Goal: Task Accomplishment & Management: Complete application form

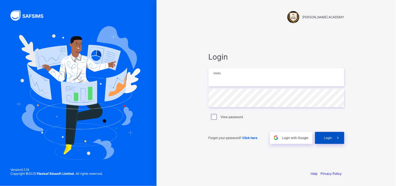
type input "**********"
click at [328, 141] on div "Login" at bounding box center [329, 138] width 29 height 12
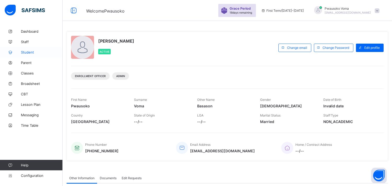
click at [33, 54] on span "Student" at bounding box center [42, 52] width 42 height 4
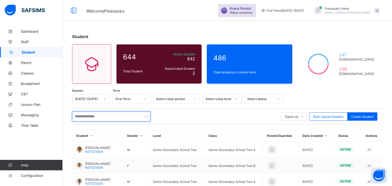
click at [100, 119] on input "text" at bounding box center [111, 117] width 78 height 10
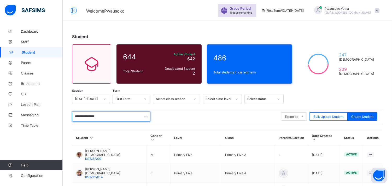
click at [85, 115] on input "**********" at bounding box center [111, 117] width 78 height 10
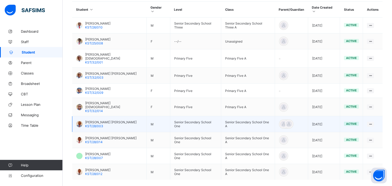
scroll to position [144, 0]
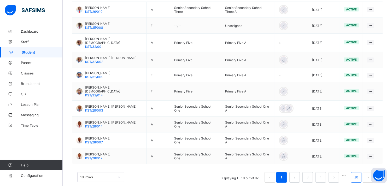
type input "**********"
click at [362, 172] on li "10" at bounding box center [356, 177] width 10 height 10
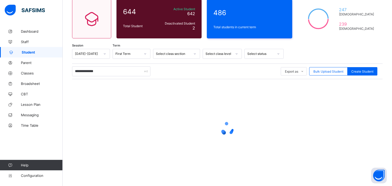
scroll to position [15, 0]
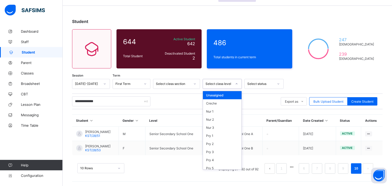
click at [231, 82] on div "Select class level" at bounding box center [219, 84] width 27 height 4
click at [218, 135] on div "Pry 1" at bounding box center [222, 136] width 39 height 8
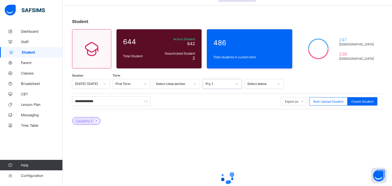
scroll to position [64, 0]
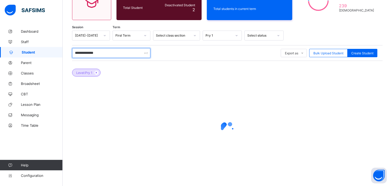
drag, startPoint x: 104, startPoint y: 54, endPoint x: 68, endPoint y: 65, distance: 36.9
click at [68, 65] on div "**********" at bounding box center [228, 75] width 330 height 224
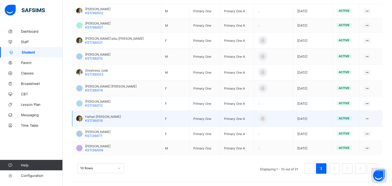
scroll to position [157, 0]
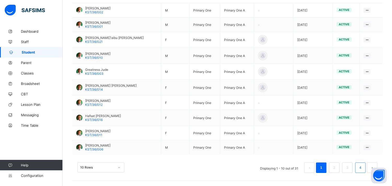
click at [366, 167] on li "4" at bounding box center [360, 168] width 10 height 10
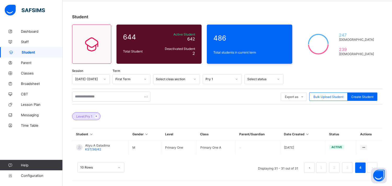
scroll to position [19, 0]
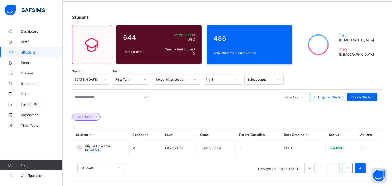
click at [350, 166] on link "3" at bounding box center [347, 168] width 5 height 7
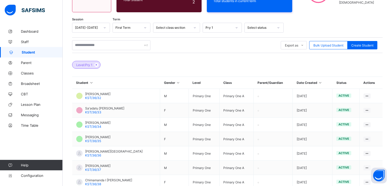
scroll to position [61, 0]
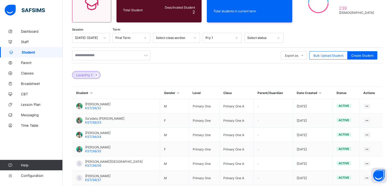
click at [228, 37] on div "Pry 1" at bounding box center [219, 38] width 27 height 4
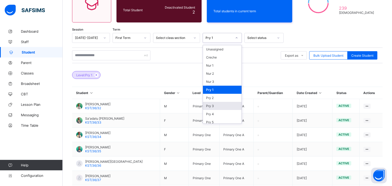
click at [213, 103] on div "Pry 3" at bounding box center [222, 106] width 39 height 8
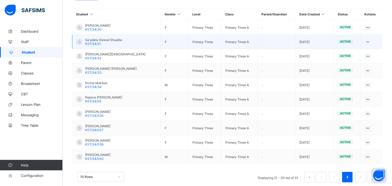
scroll to position [148, 0]
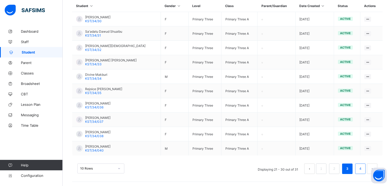
click at [362, 170] on link "4" at bounding box center [360, 168] width 5 height 7
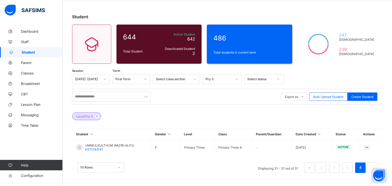
scroll to position [19, 0]
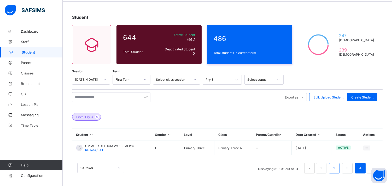
click at [340, 168] on li "2" at bounding box center [334, 168] width 10 height 10
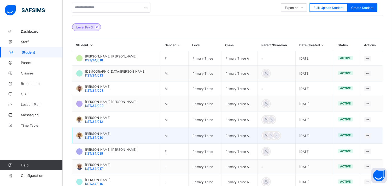
scroll to position [101, 0]
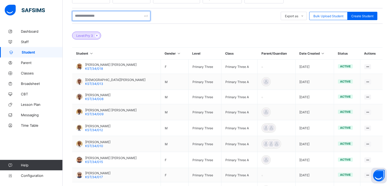
click at [103, 18] on input "text" at bounding box center [111, 16] width 78 height 10
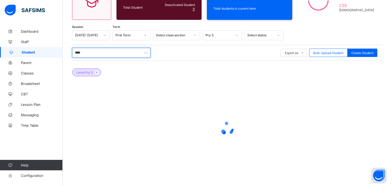
scroll to position [64, 0]
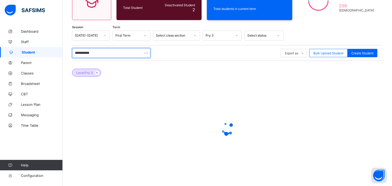
type input "**********"
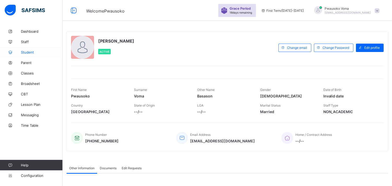
click at [39, 50] on span "Student" at bounding box center [42, 52] width 42 height 4
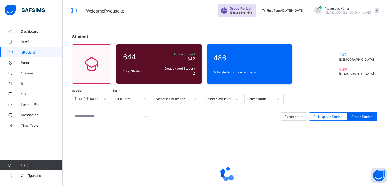
click at [236, 100] on icon at bounding box center [236, 98] width 3 height 5
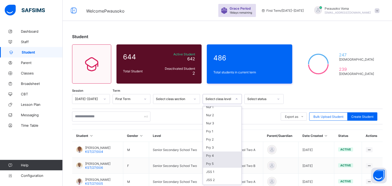
scroll to position [29, 0]
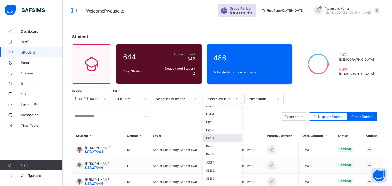
click at [212, 138] on div "Pry 3" at bounding box center [222, 138] width 39 height 8
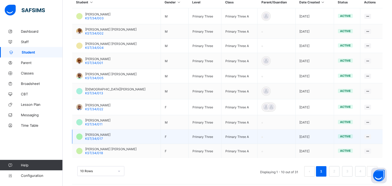
scroll to position [155, 0]
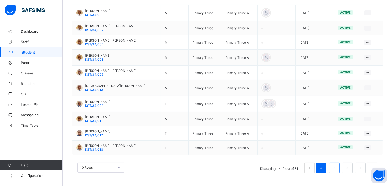
click at [337, 171] on link "2" at bounding box center [334, 168] width 5 height 7
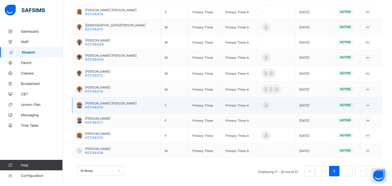
scroll to position [159, 0]
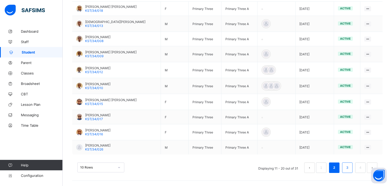
drag, startPoint x: 354, startPoint y: 169, endPoint x: 351, endPoint y: 168, distance: 2.9
click at [352, 168] on li "3" at bounding box center [347, 168] width 10 height 10
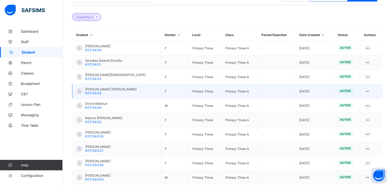
scroll to position [148, 0]
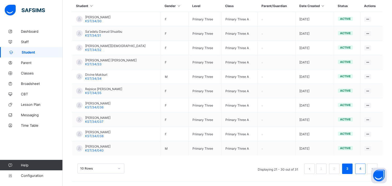
click at [363, 168] on link "4" at bounding box center [360, 168] width 5 height 7
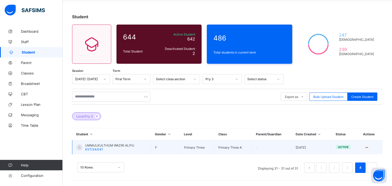
scroll to position [19, 0]
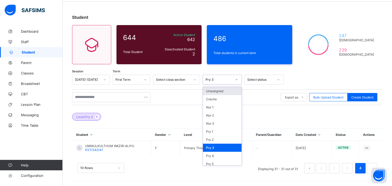
click at [225, 80] on div "Pry 3" at bounding box center [219, 80] width 27 height 4
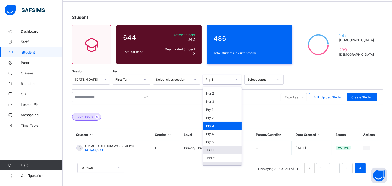
scroll to position [49, 0]
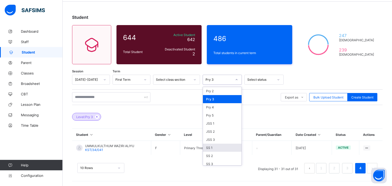
click at [223, 144] on div "SS 1" at bounding box center [222, 148] width 39 height 8
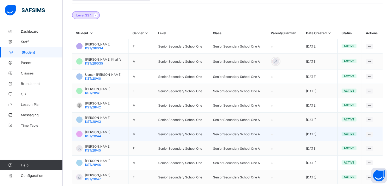
scroll to position [150, 0]
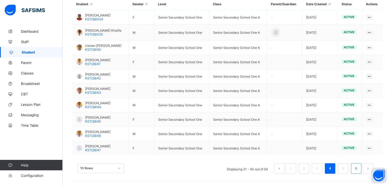
click at [362, 168] on li "6" at bounding box center [356, 168] width 10 height 10
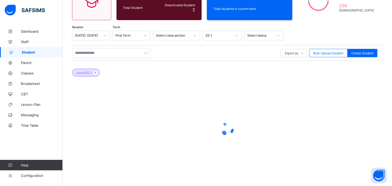
scroll to position [62, 0]
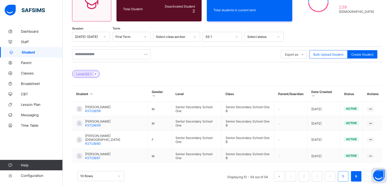
click at [349, 171] on li "5" at bounding box center [343, 176] width 10 height 10
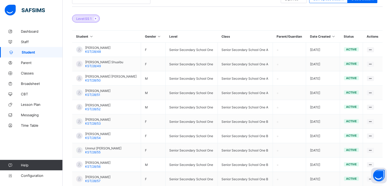
scroll to position [90, 0]
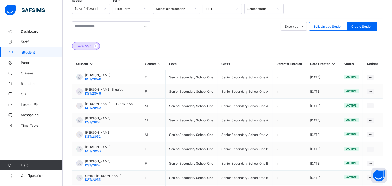
click at [212, 10] on div "SS 1" at bounding box center [219, 9] width 27 height 4
click at [212, 90] on div "Pry 5" at bounding box center [222, 93] width 39 height 8
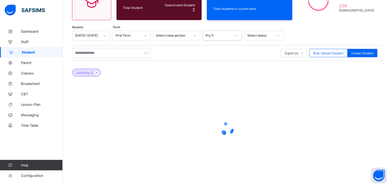
scroll to position [71, 0]
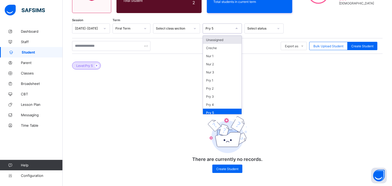
click at [233, 26] on div at bounding box center [236, 28] width 9 height 8
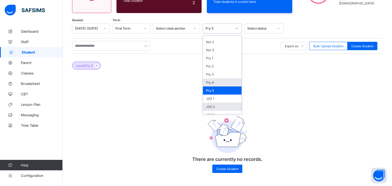
scroll to position [49, 0]
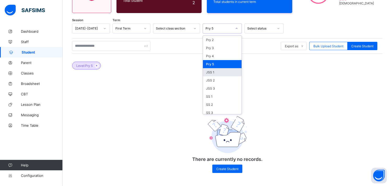
click at [212, 68] on div "JSS 1" at bounding box center [222, 72] width 39 height 8
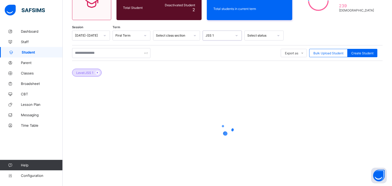
scroll to position [71, 0]
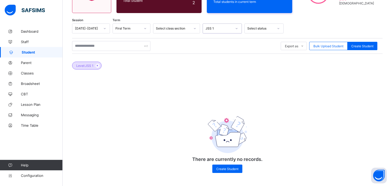
drag, startPoint x: 201, startPoint y: 106, endPoint x: 214, endPoint y: 66, distance: 41.7
click at [201, 105] on div "There are currently no records. Create Student" at bounding box center [227, 140] width 105 height 76
click at [236, 27] on icon at bounding box center [236, 28] width 3 height 5
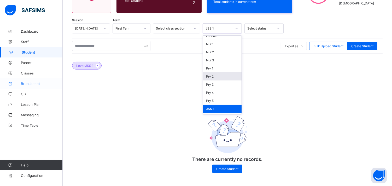
scroll to position [29, 0]
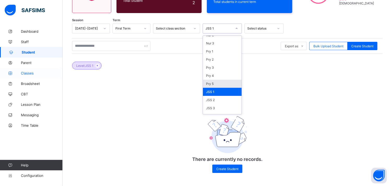
drag, startPoint x: 46, startPoint y: 69, endPoint x: 45, endPoint y: 73, distance: 4.2
click at [45, 69] on link "Classes" at bounding box center [31, 73] width 63 height 10
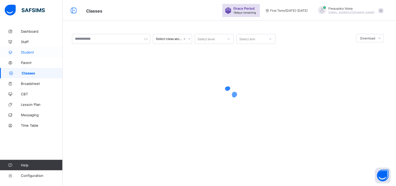
click at [36, 55] on link "Student" at bounding box center [31, 52] width 63 height 10
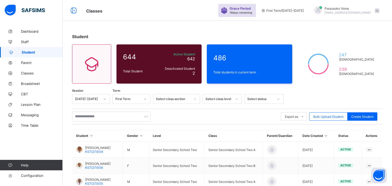
click at [216, 102] on div "Select class level" at bounding box center [217, 98] width 29 height 7
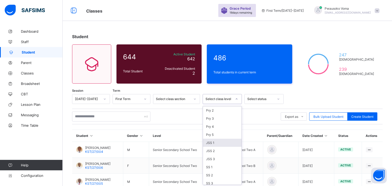
click at [216, 139] on div "JSS 1" at bounding box center [222, 143] width 39 height 8
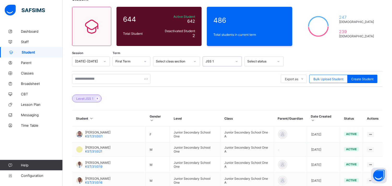
scroll to position [162, 0]
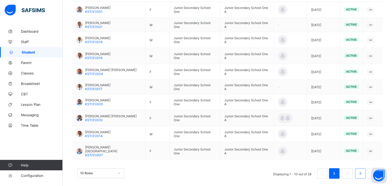
click at [363, 170] on link "3" at bounding box center [360, 173] width 5 height 7
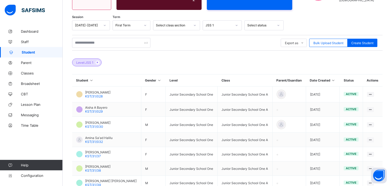
scroll to position [65, 0]
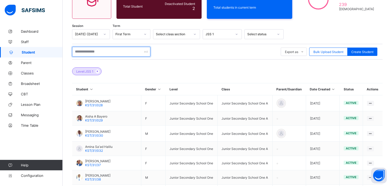
click at [83, 49] on input "text" at bounding box center [111, 52] width 78 height 10
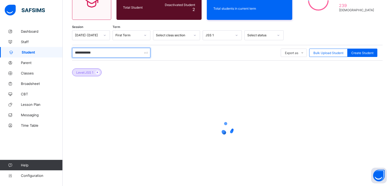
scroll to position [64, 0]
click at [85, 51] on input "**********" at bounding box center [111, 53] width 78 height 10
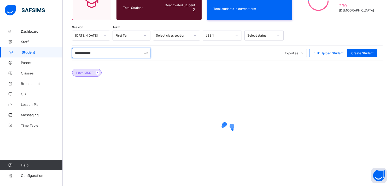
type input "******"
drag, startPoint x: 86, startPoint y: 52, endPoint x: 74, endPoint y: 50, distance: 11.7
click at [74, 50] on input "******" at bounding box center [111, 53] width 78 height 10
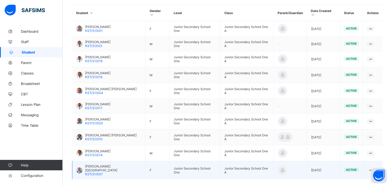
scroll to position [162, 0]
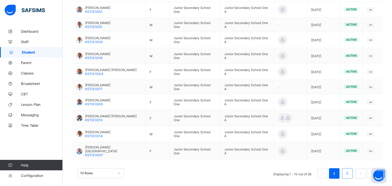
click at [347, 168] on li "2" at bounding box center [347, 173] width 10 height 10
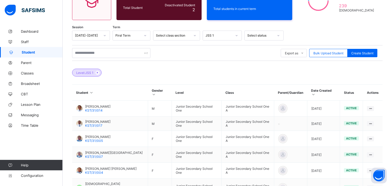
scroll to position [159, 0]
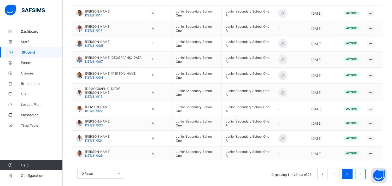
click at [362, 169] on li "3" at bounding box center [360, 174] width 10 height 10
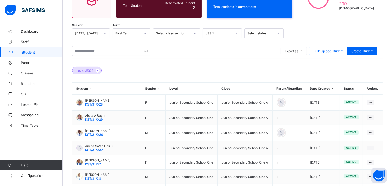
scroll to position [65, 0]
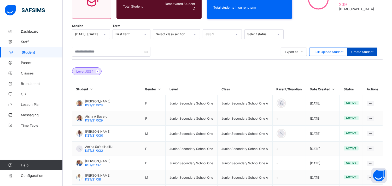
click at [374, 50] on span "Create Student" at bounding box center [362, 52] width 22 height 4
select select "**"
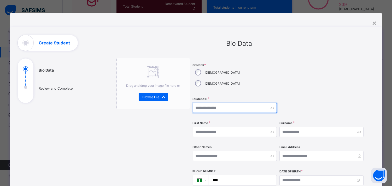
click at [206, 103] on input "text" at bounding box center [235, 108] width 84 height 10
type input "*********"
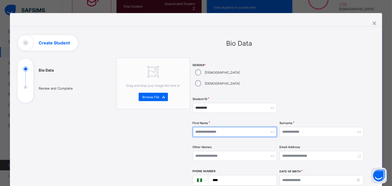
click at [220, 127] on input "text" at bounding box center [235, 132] width 84 height 10
type input "*****"
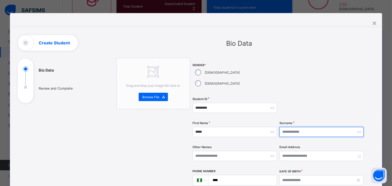
click at [327, 127] on input "text" at bounding box center [322, 132] width 84 height 10
type input "******"
click at [377, 24] on div "×" at bounding box center [374, 22] width 5 height 9
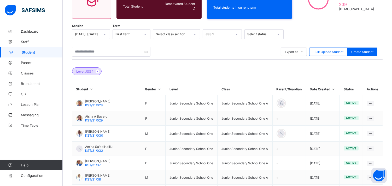
click at [36, 53] on span "Student" at bounding box center [42, 52] width 41 height 4
click at [95, 53] on input "text" at bounding box center [111, 52] width 78 height 10
click at [238, 35] on div at bounding box center [236, 34] width 9 height 8
click at [228, 47] on div "Unassigned" at bounding box center [222, 46] width 39 height 8
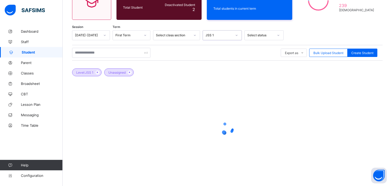
scroll to position [64, 0]
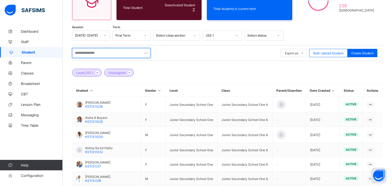
click at [132, 52] on input "text" at bounding box center [111, 53] width 78 height 10
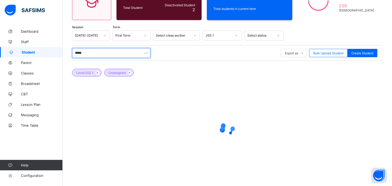
type input "******"
drag, startPoint x: 97, startPoint y: 54, endPoint x: 63, endPoint y: 50, distance: 33.6
click at [63, 50] on div "Student 644 Total Student Active Student 642 Deactivated Student 2 486 Total st…" at bounding box center [228, 75] width 330 height 224
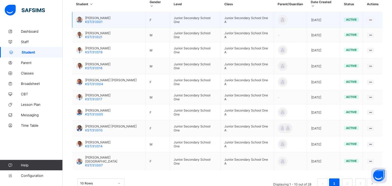
scroll to position [162, 0]
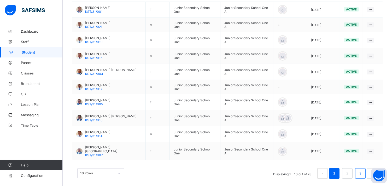
click at [362, 168] on li "3" at bounding box center [360, 173] width 10 height 10
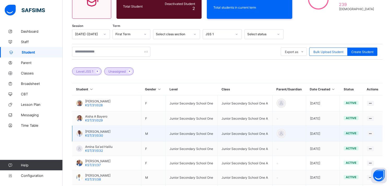
scroll to position [123, 0]
